Goal: Information Seeking & Learning: Learn about a topic

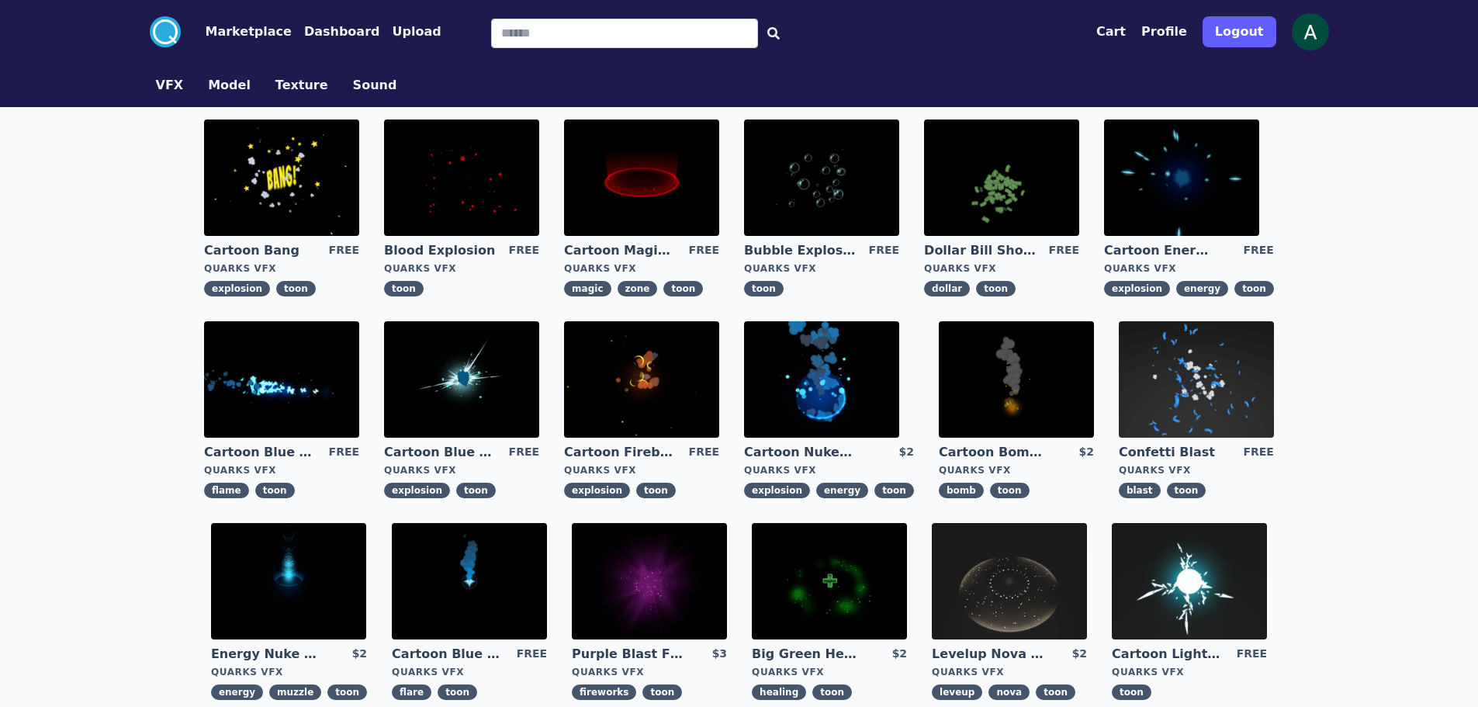
click at [466, 377] on img at bounding box center [461, 379] width 155 height 116
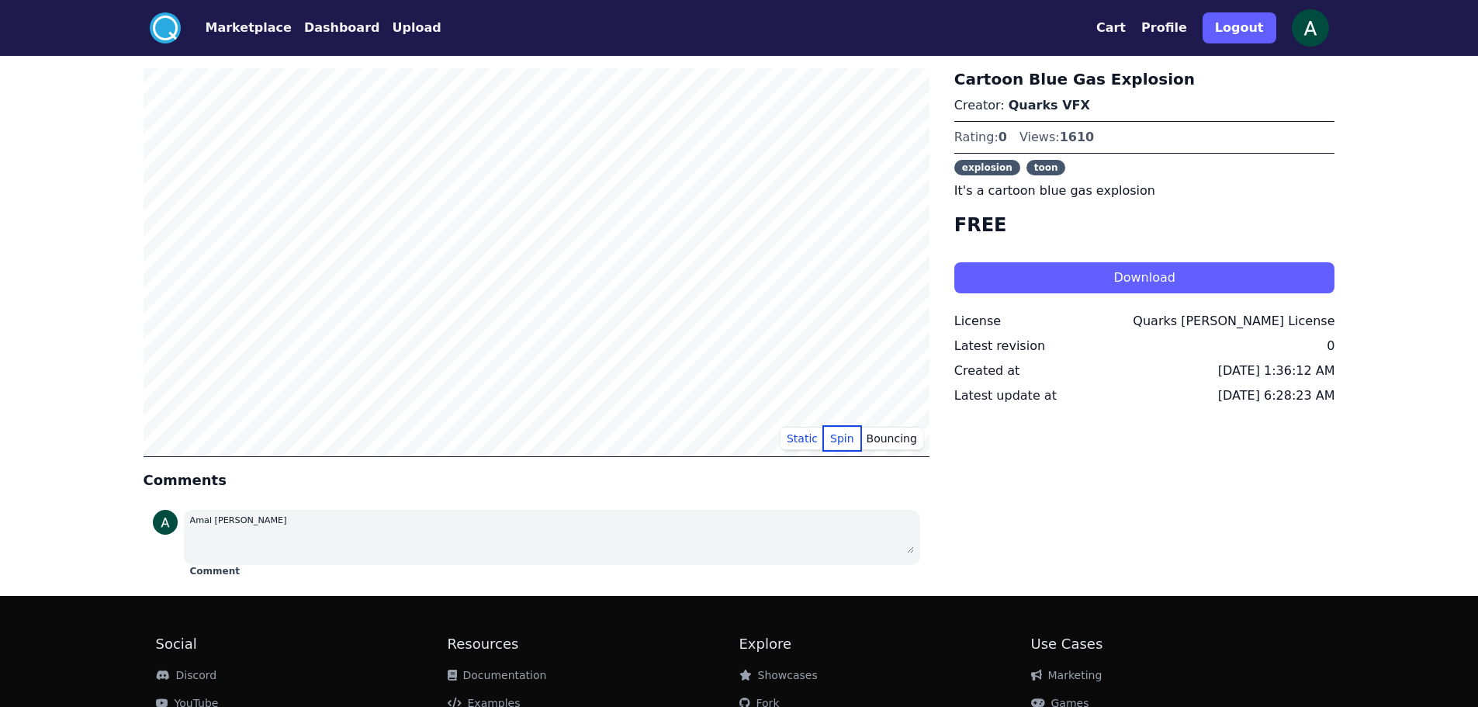
click at [854, 434] on button "Spin" at bounding box center [842, 438] width 36 height 23
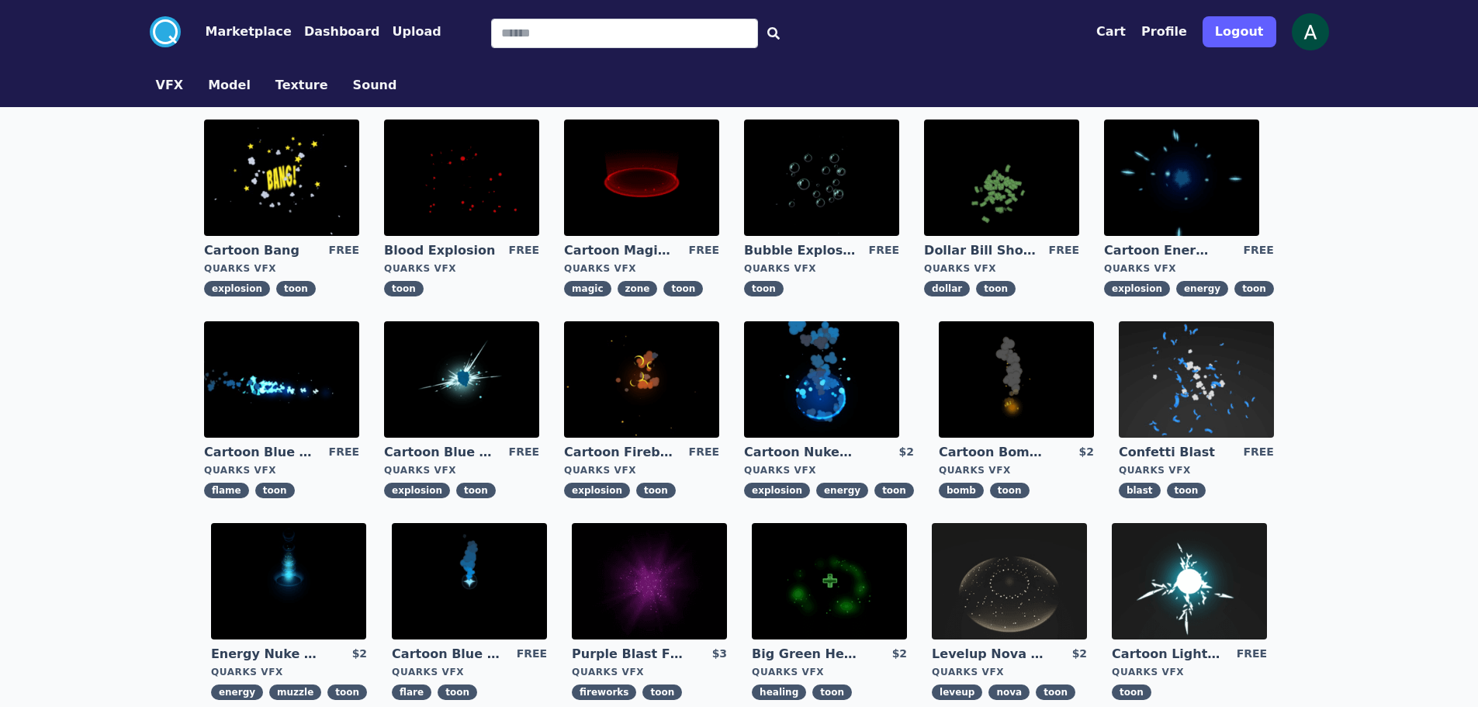
click at [810, 386] on img at bounding box center [821, 379] width 155 height 116
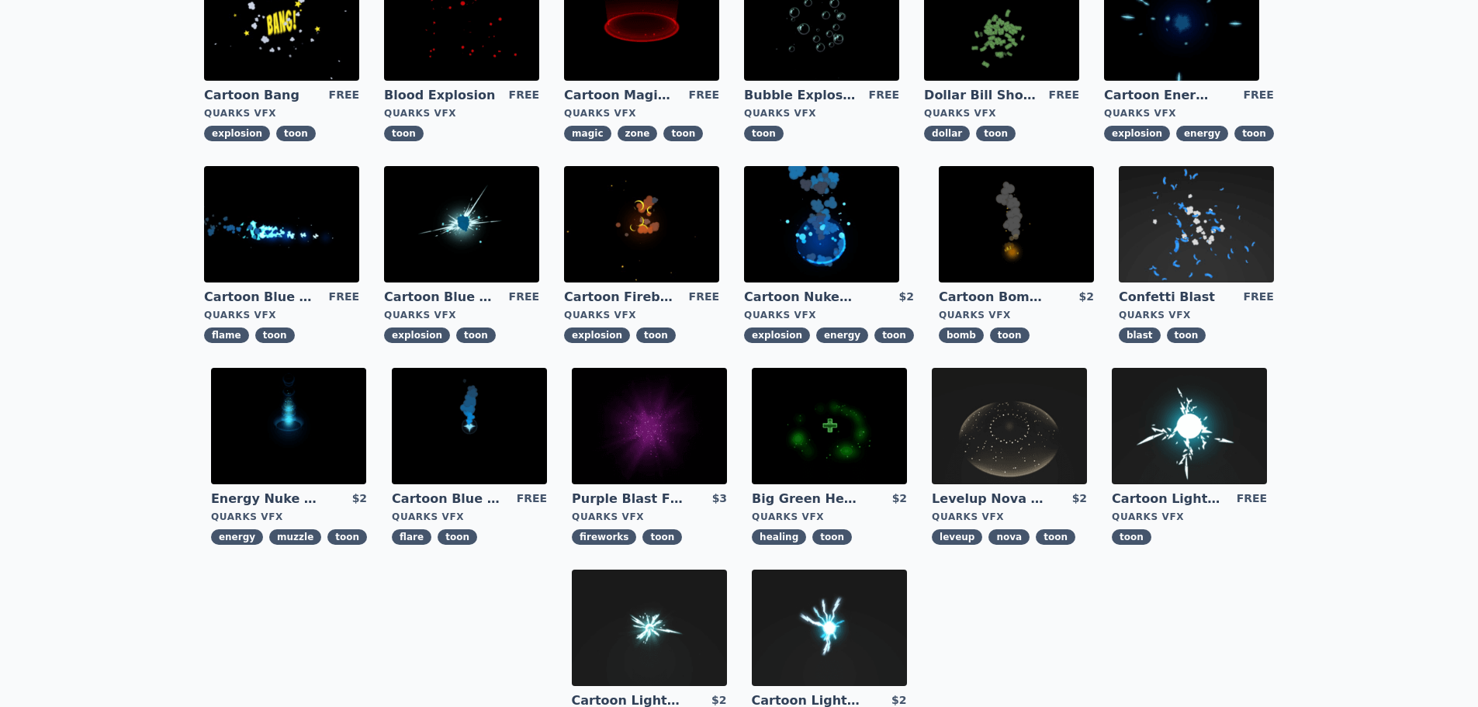
scroll to position [233, 0]
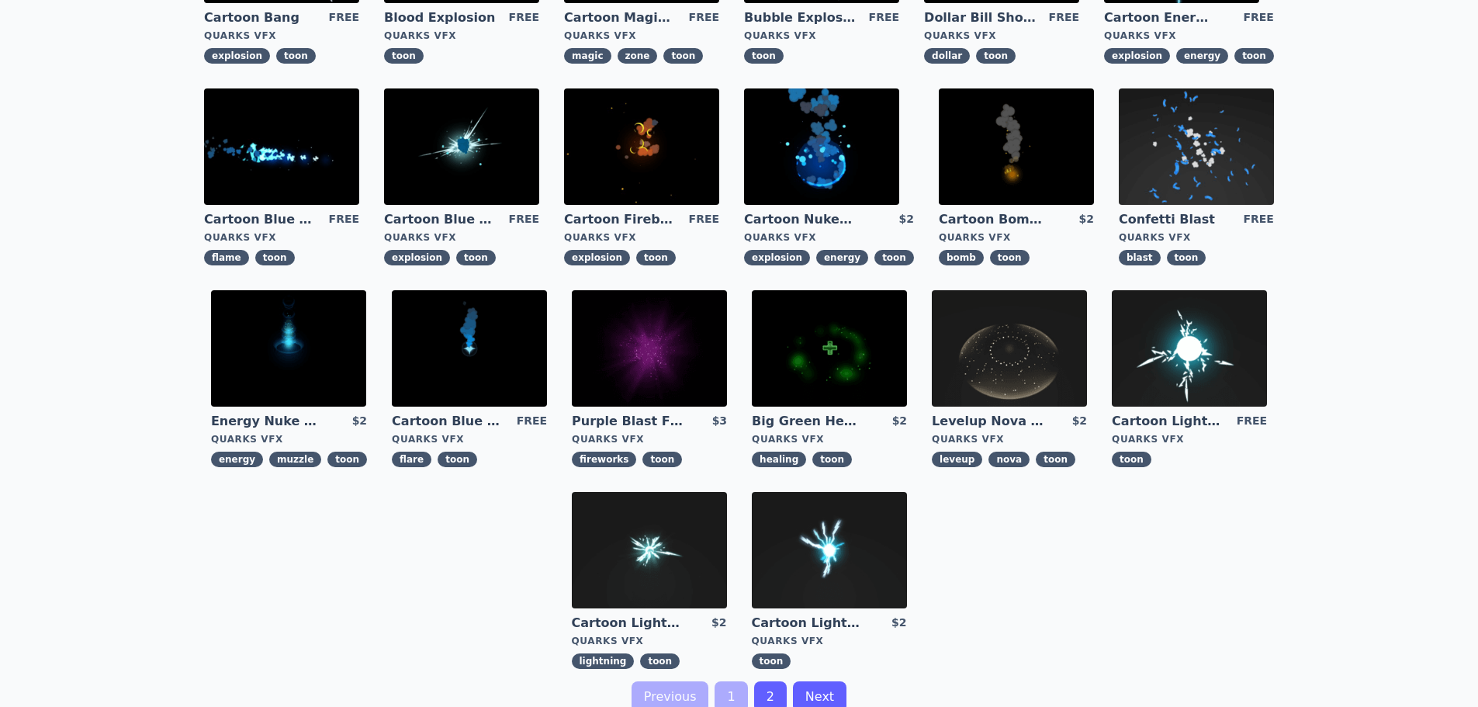
click at [671, 360] on img at bounding box center [649, 348] width 155 height 116
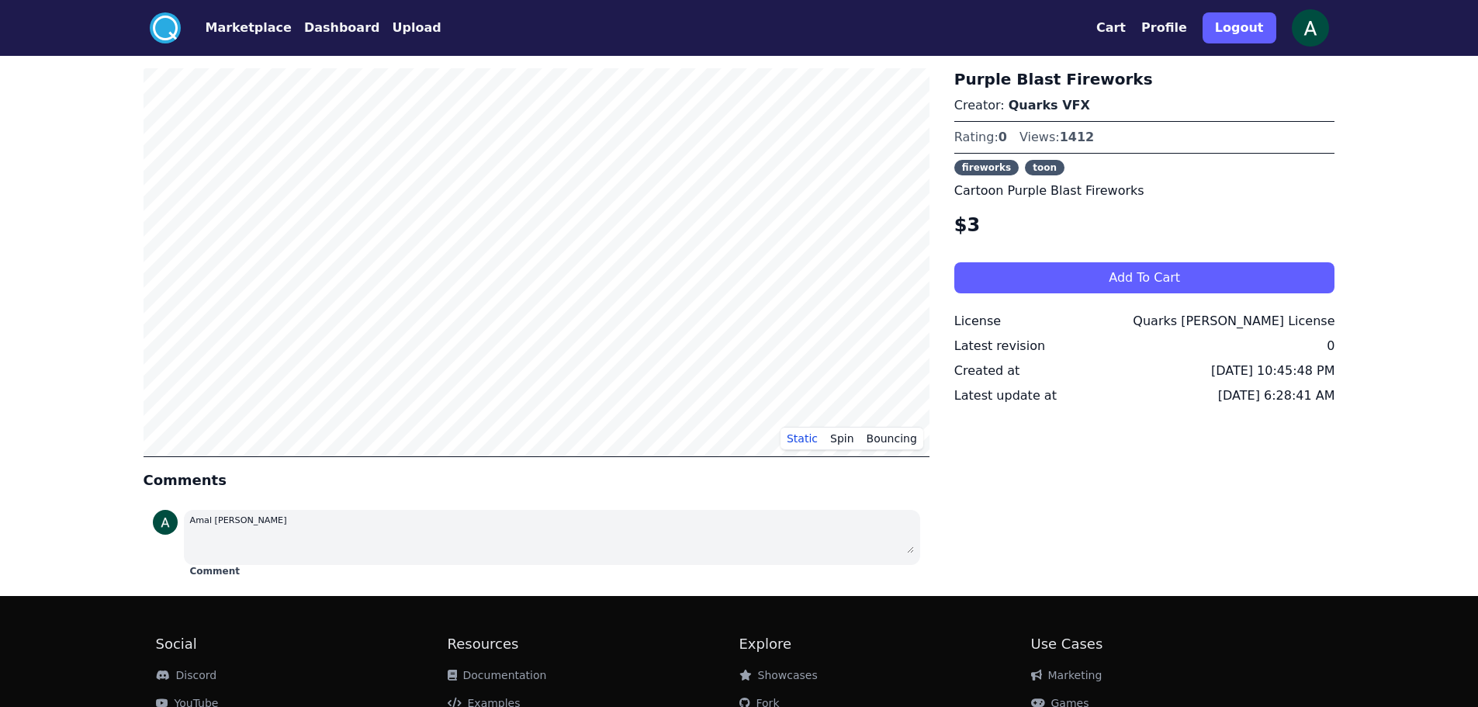
scroll to position [118, 0]
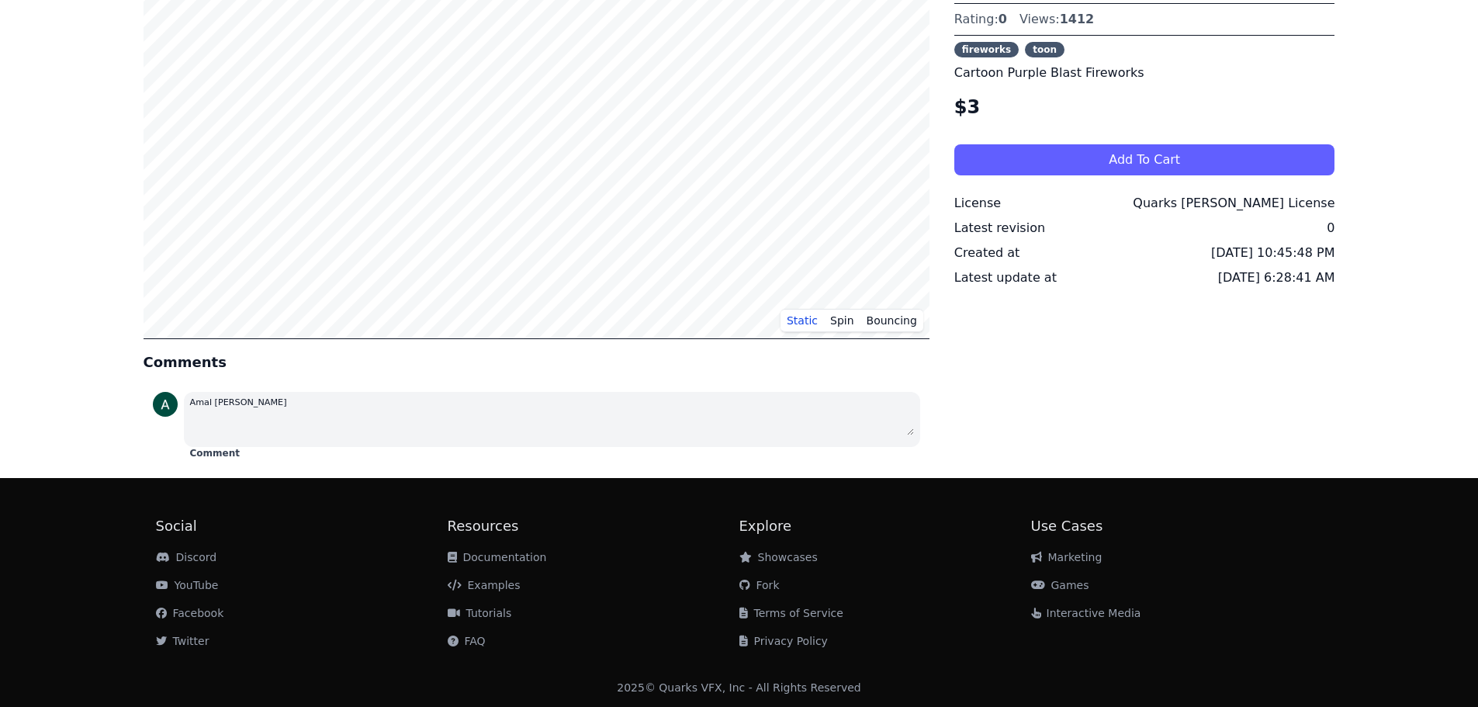
click at [86, 74] on div ".cls-1{fill:#fff;}.cls-2{fill:#29abe2;} Marketplace Dashboard Upload Cart Profi…" at bounding box center [739, 295] width 1478 height 826
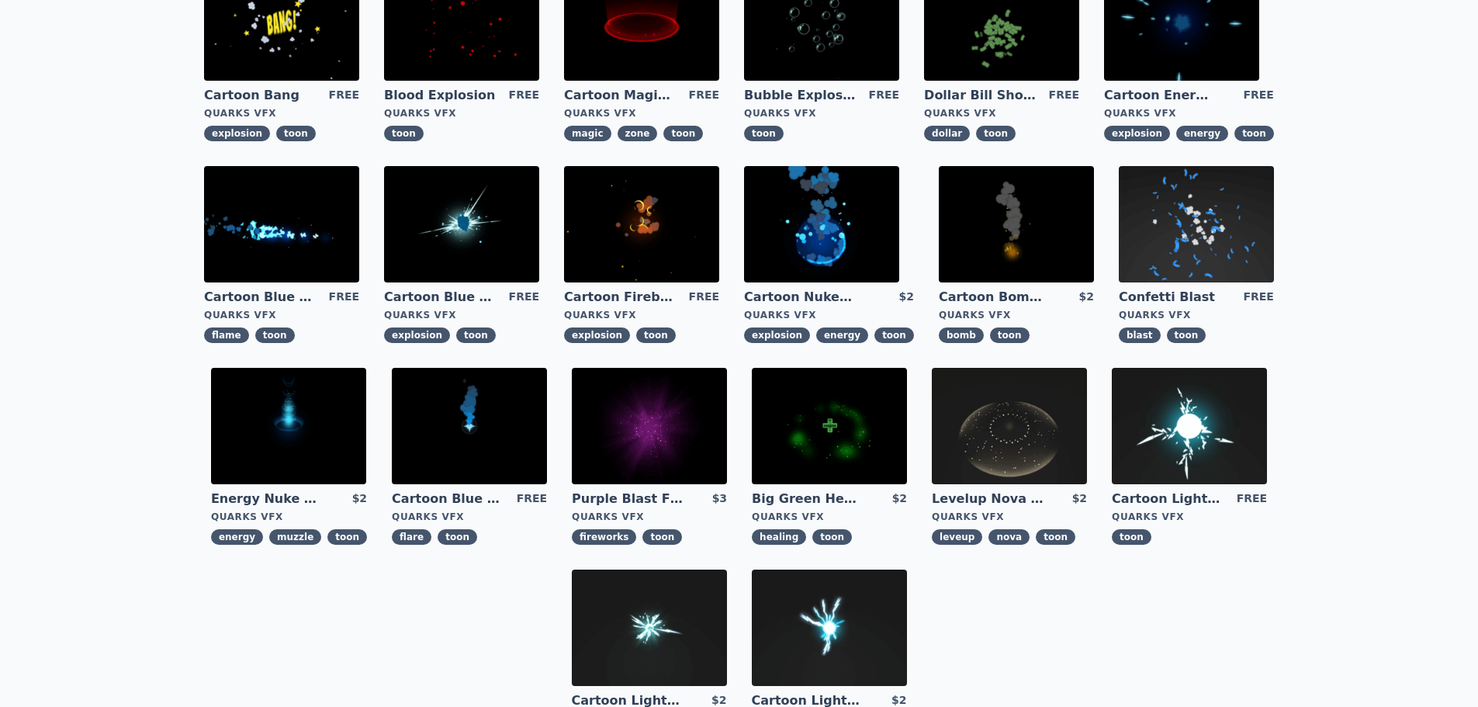
scroll to position [233, 0]
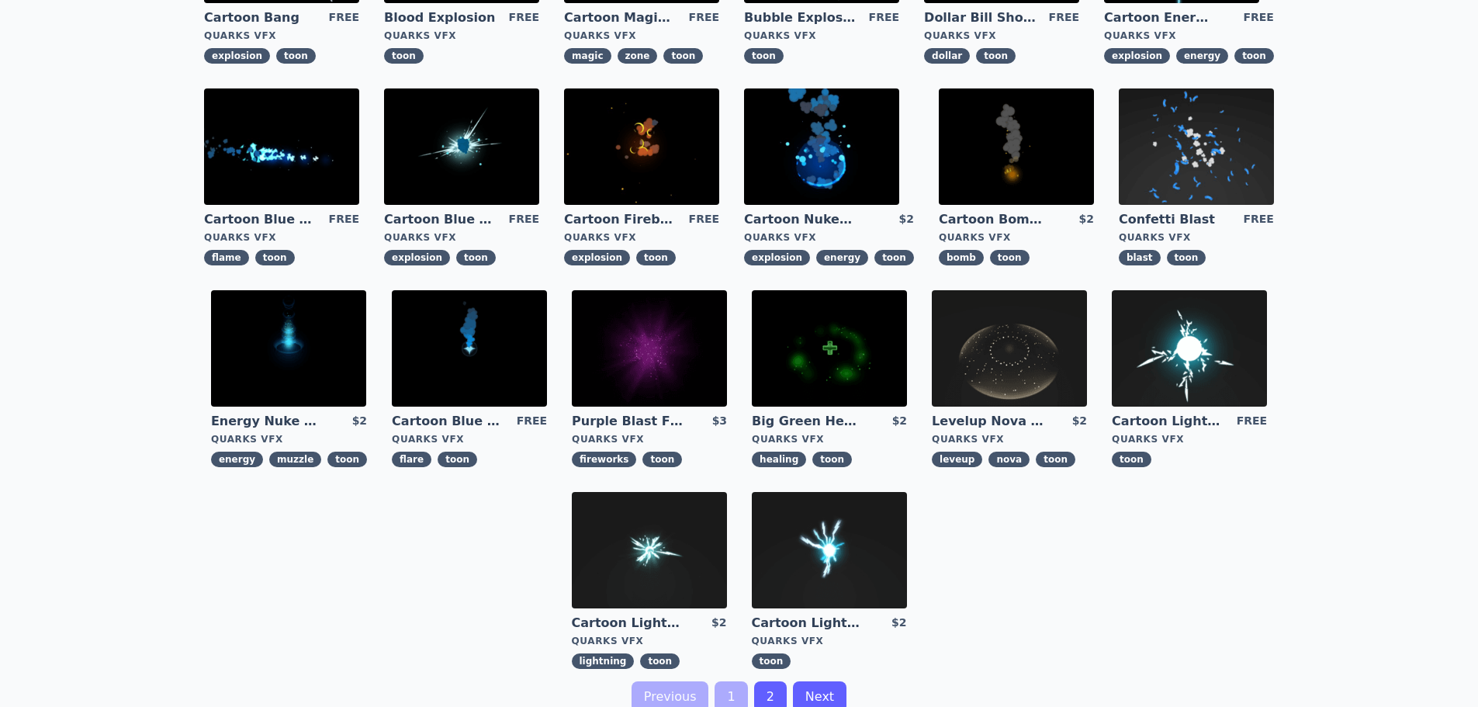
click at [450, 355] on img at bounding box center [469, 348] width 155 height 116
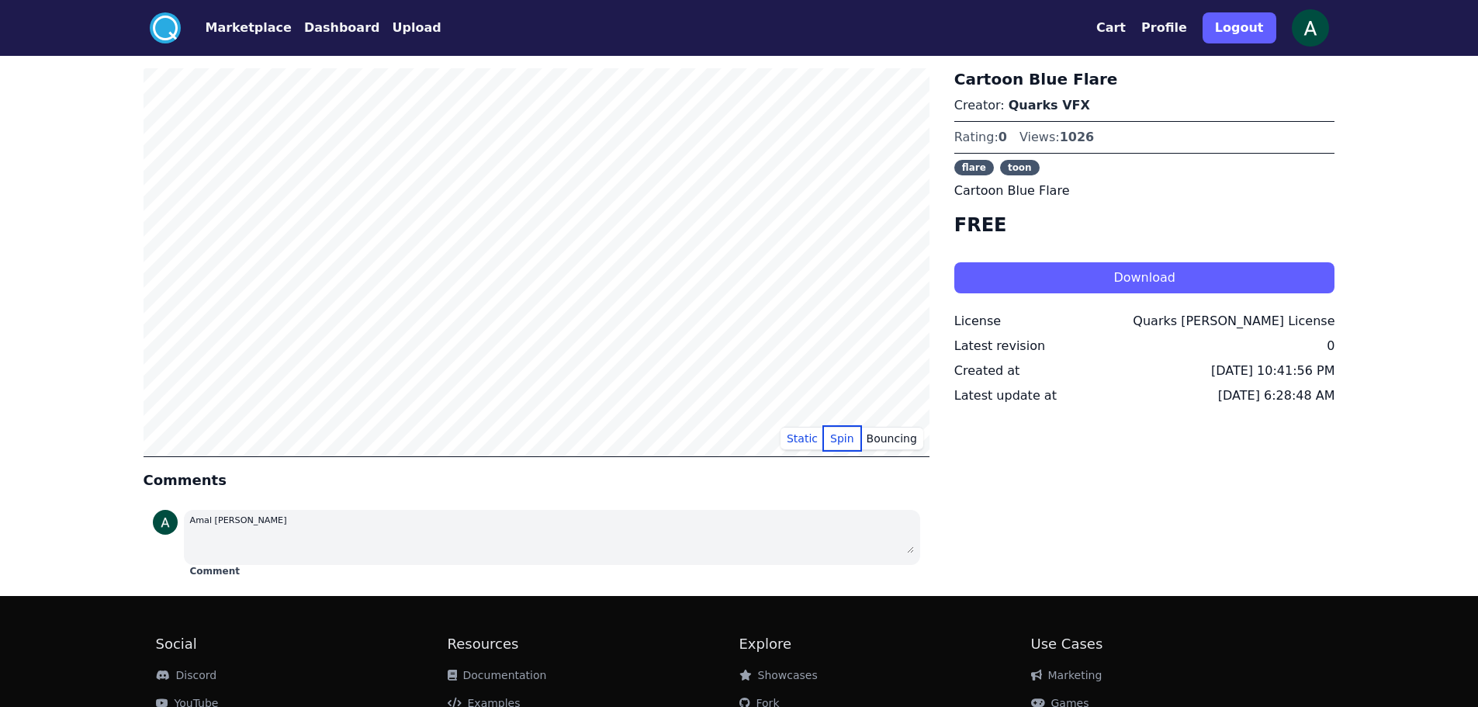
click at [846, 435] on button "Spin" at bounding box center [842, 438] width 36 height 23
click at [875, 430] on button "Bouncing" at bounding box center [892, 438] width 63 height 23
click at [818, 439] on button "Static" at bounding box center [802, 438] width 43 height 23
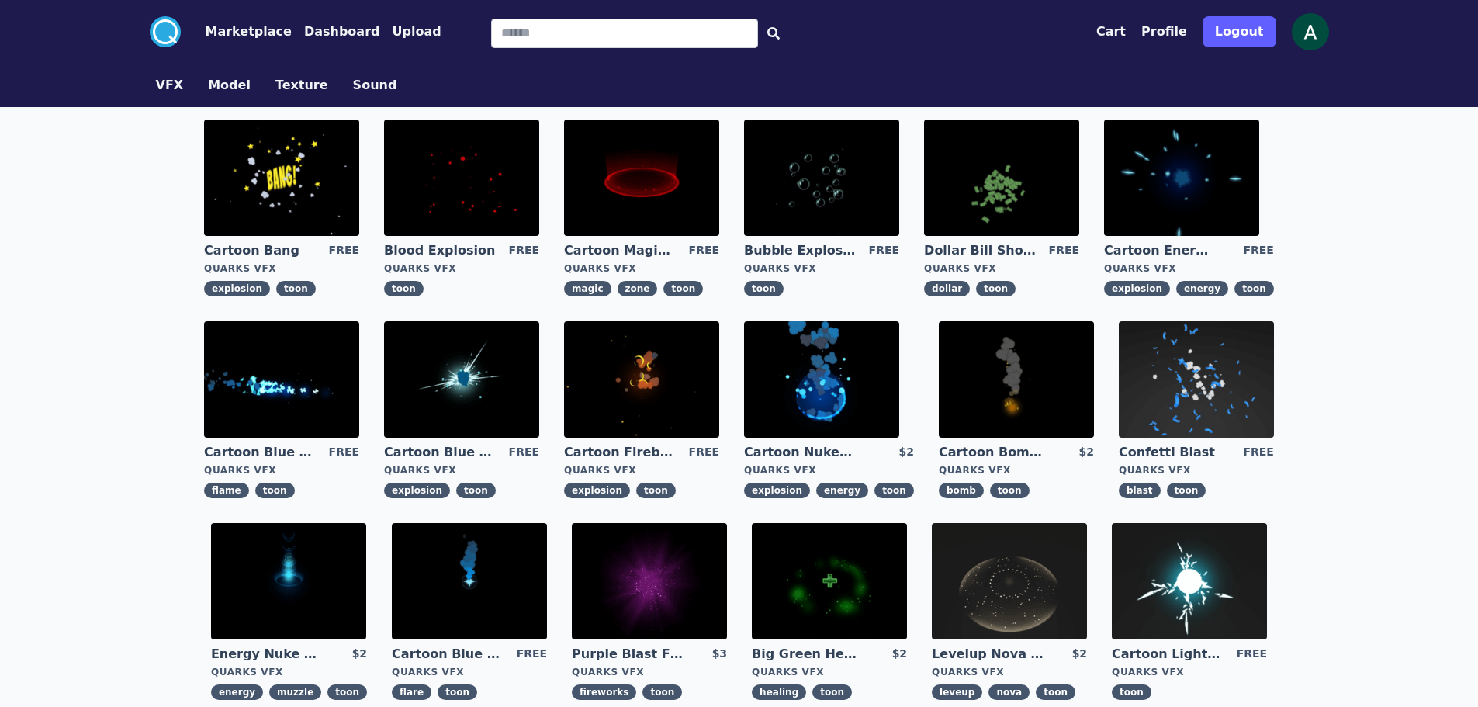
click at [290, 398] on img at bounding box center [281, 379] width 155 height 116
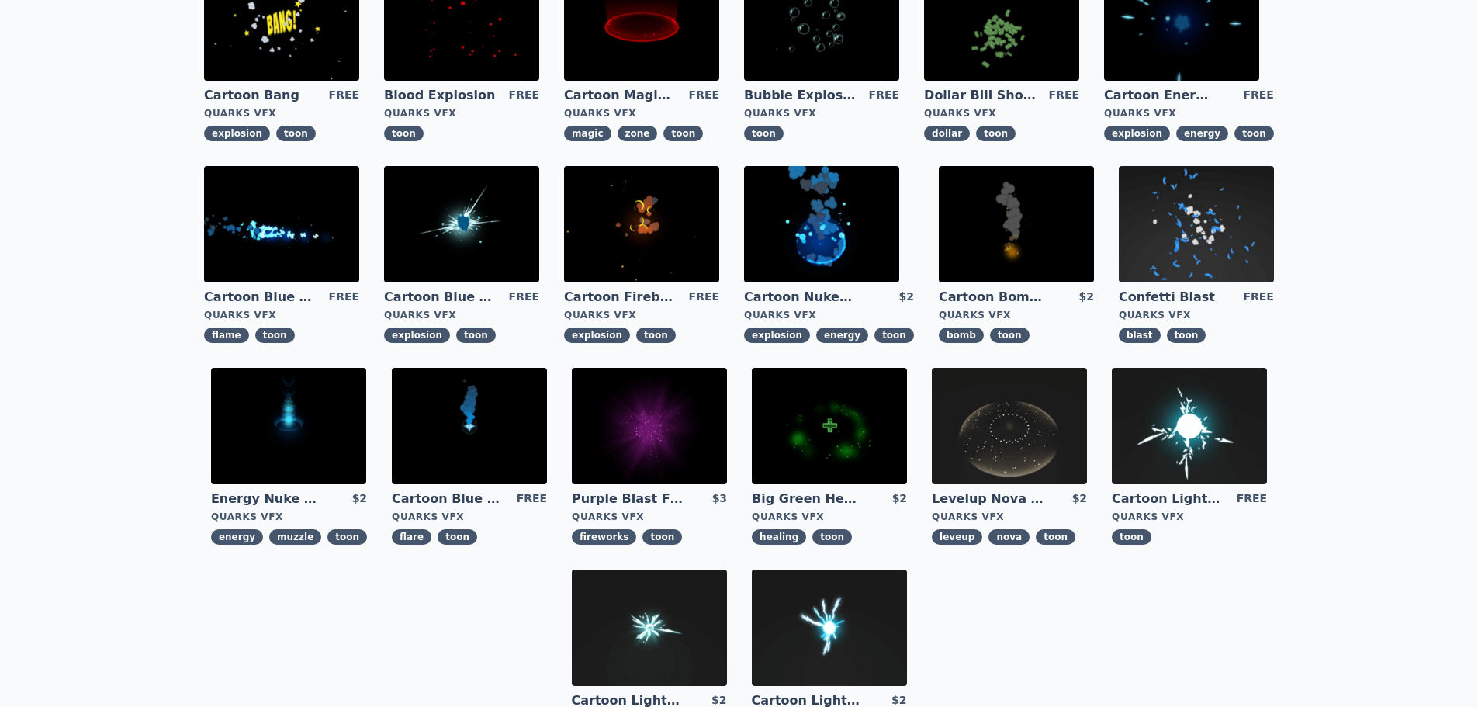
click at [994, 225] on img at bounding box center [1016, 224] width 155 height 116
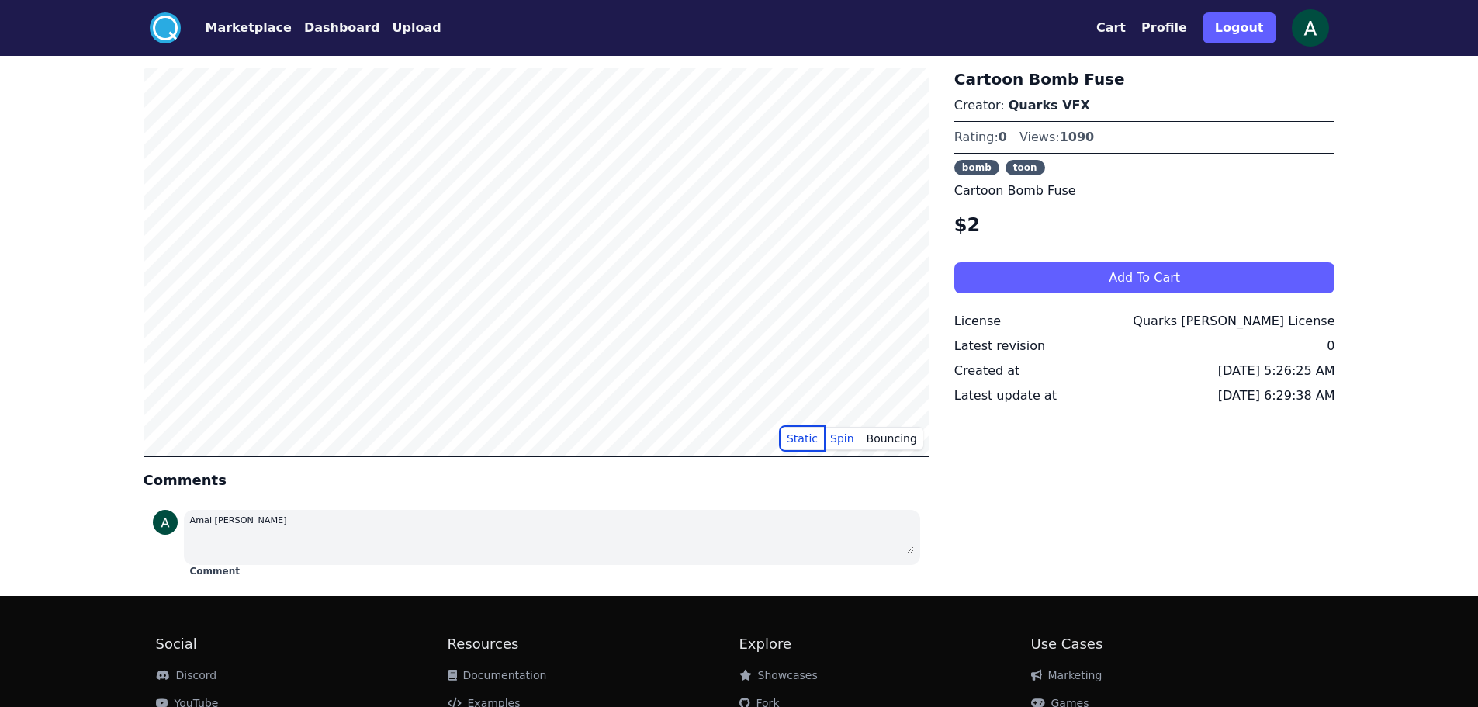
click at [813, 443] on button "Static" at bounding box center [802, 438] width 43 height 23
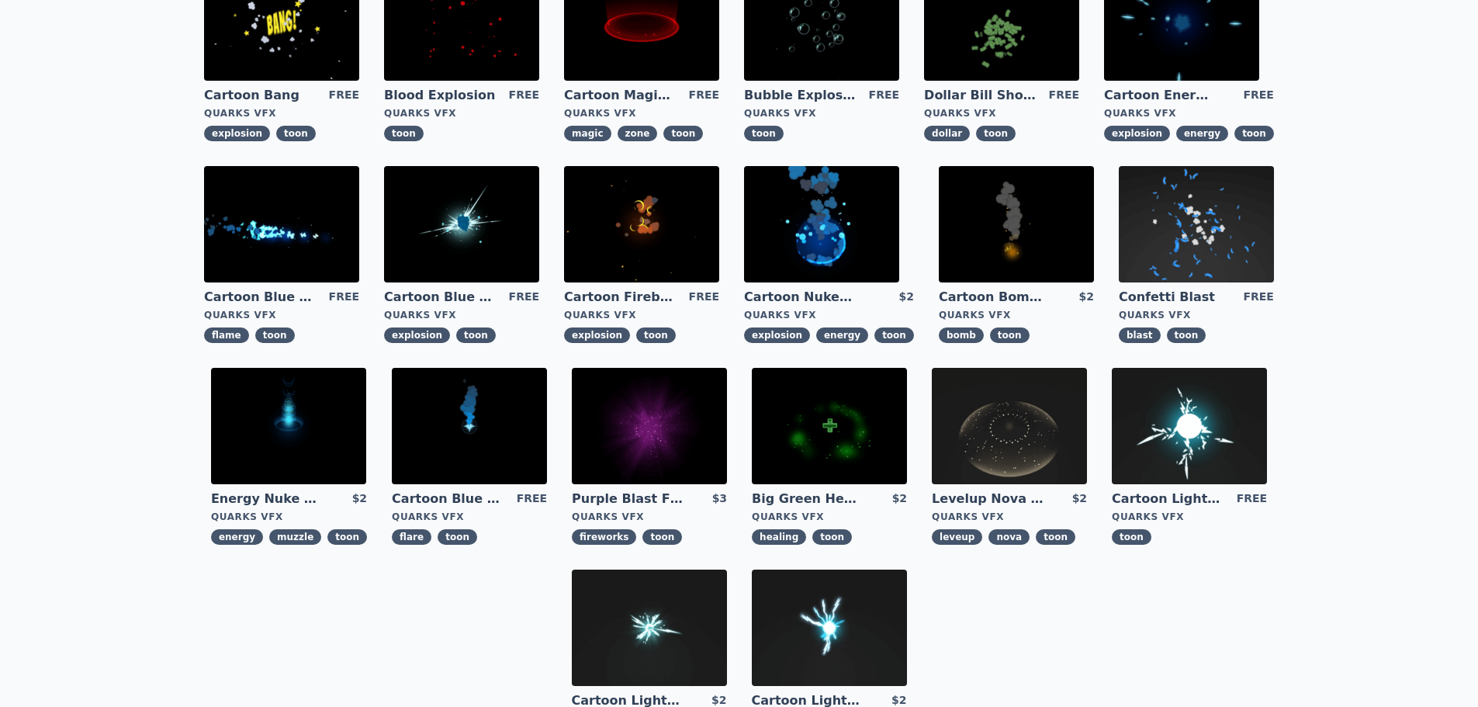
scroll to position [233, 0]
